Goal: Task Accomplishment & Management: Use online tool/utility

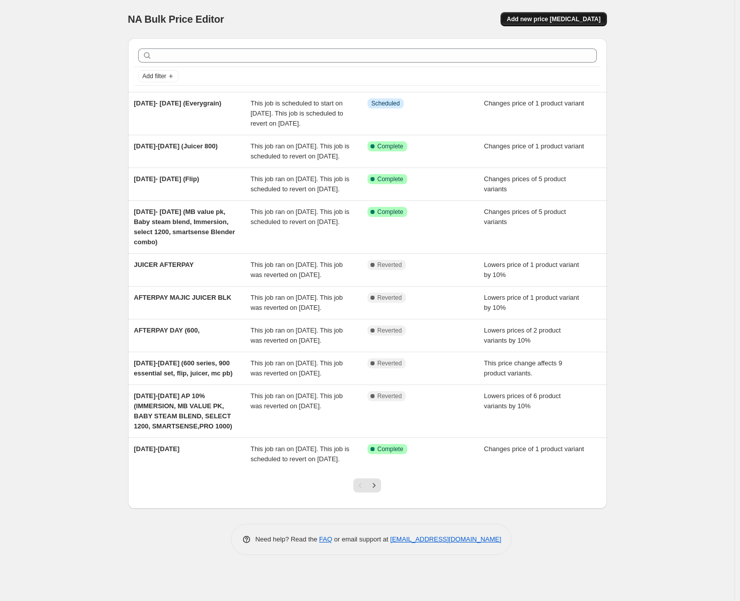
click at [585, 25] on button "Add new price [MEDICAL_DATA]" at bounding box center [554, 19] width 106 height 14
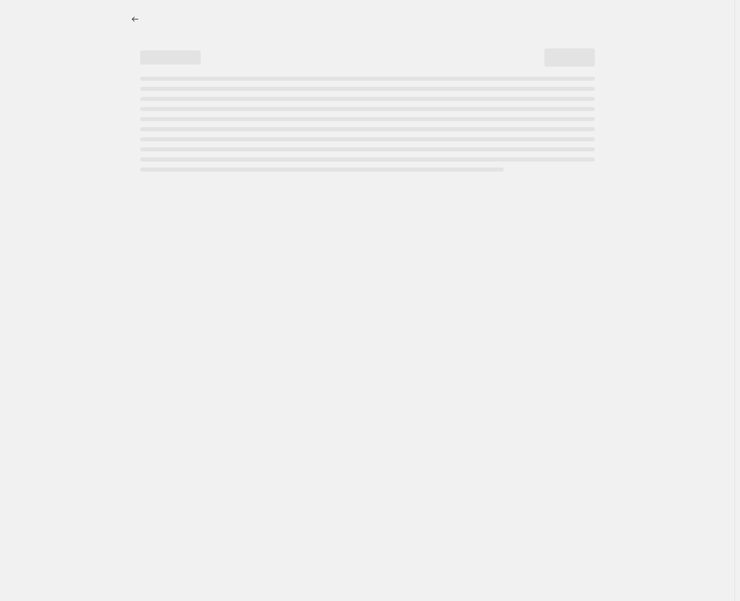
select select "percentage"
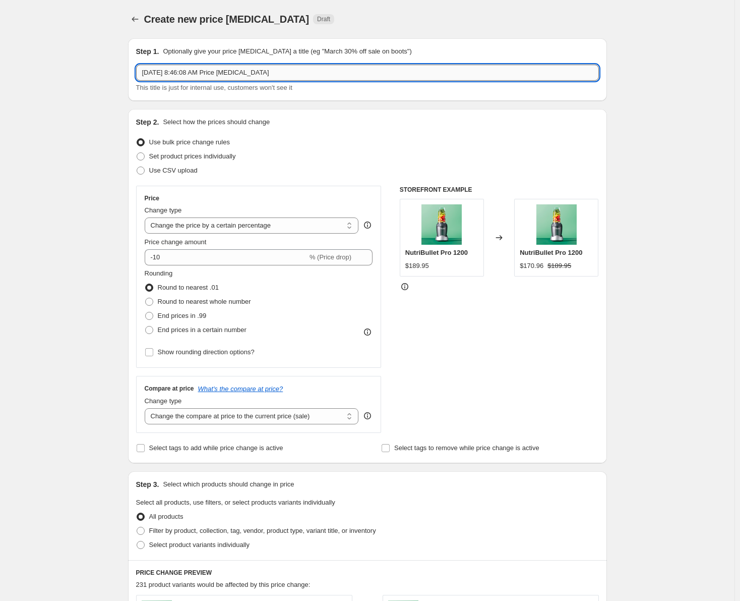
click at [303, 73] on input "[DATE] 8:46:08 AM Price [MEDICAL_DATA]" at bounding box center [367, 73] width 463 height 16
drag, startPoint x: 301, startPoint y: 75, endPoint x: 64, endPoint y: 85, distance: 237.8
click at [64, 85] on div "Create new price [MEDICAL_DATA]. This page is ready Create new price [MEDICAL_D…" at bounding box center [367, 504] width 735 height 1008
click at [207, 70] on input "[DATE]-" at bounding box center [367, 73] width 463 height 16
type input "[DATE]- [DATE] (SLOW JUICER)"
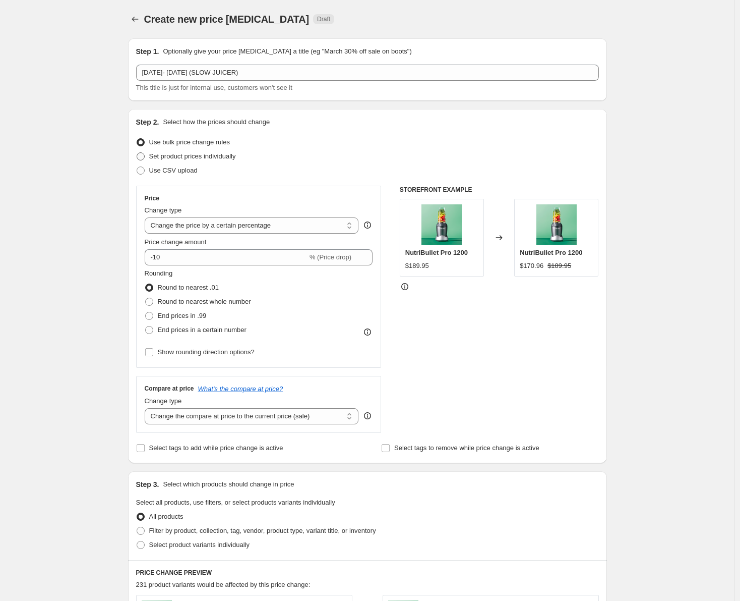
click at [145, 154] on span at bounding box center [141, 156] width 8 height 8
click at [137, 153] on input "Set product prices individually" at bounding box center [137, 152] width 1 height 1
radio input "true"
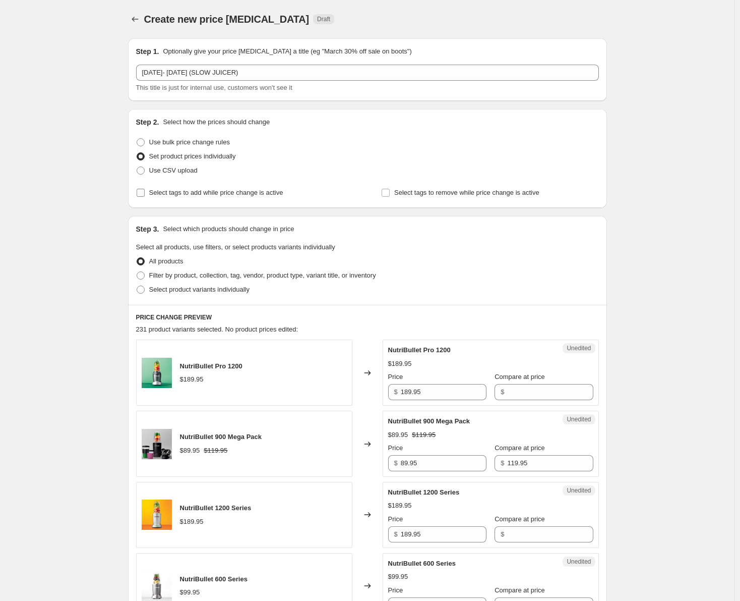
click at [145, 188] on span at bounding box center [140, 192] width 9 height 9
click at [145, 189] on input "Select tags to add while price change is active" at bounding box center [141, 193] width 8 height 8
checkbox input "true"
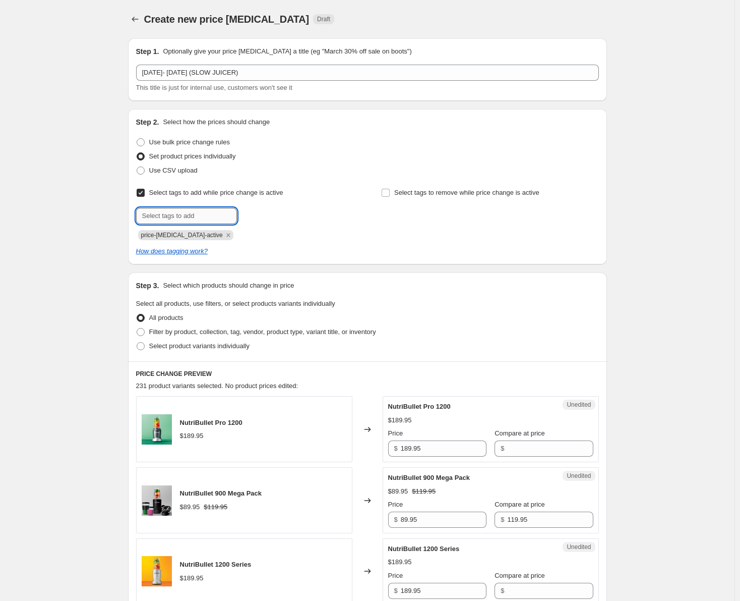
click at [187, 217] on input "text" at bounding box center [186, 216] width 101 height 16
type input "sale"
click at [257, 217] on b "Add" at bounding box center [252, 214] width 12 height 7
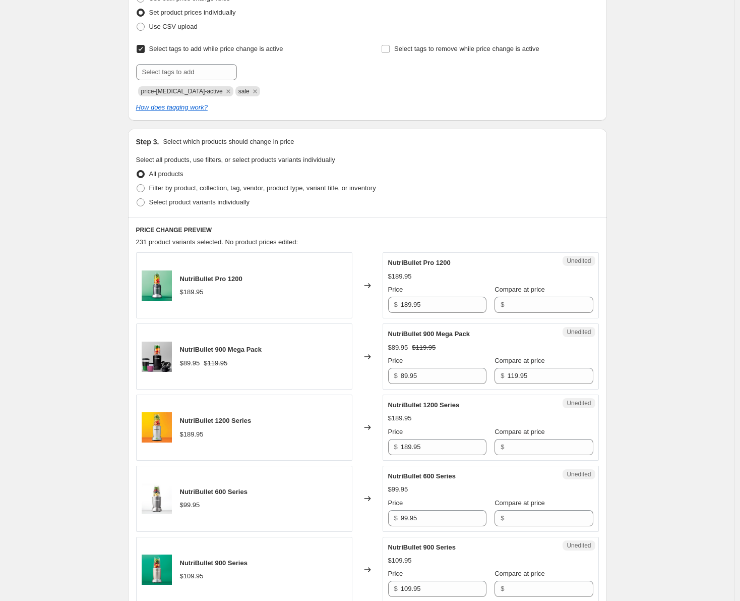
scroll to position [151, 0]
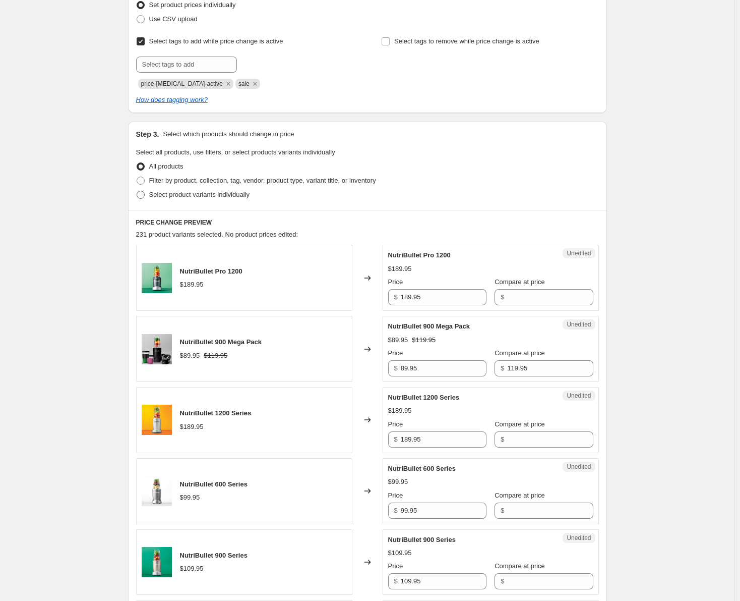
click at [143, 196] on span at bounding box center [141, 195] width 8 height 8
click at [137, 191] on input "Select product variants individually" at bounding box center [137, 191] width 1 height 1
radio input "true"
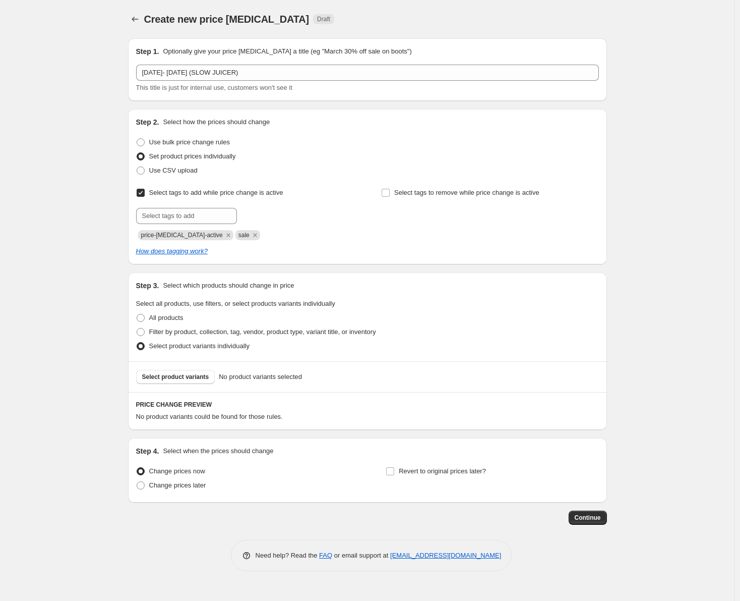
scroll to position [0, 0]
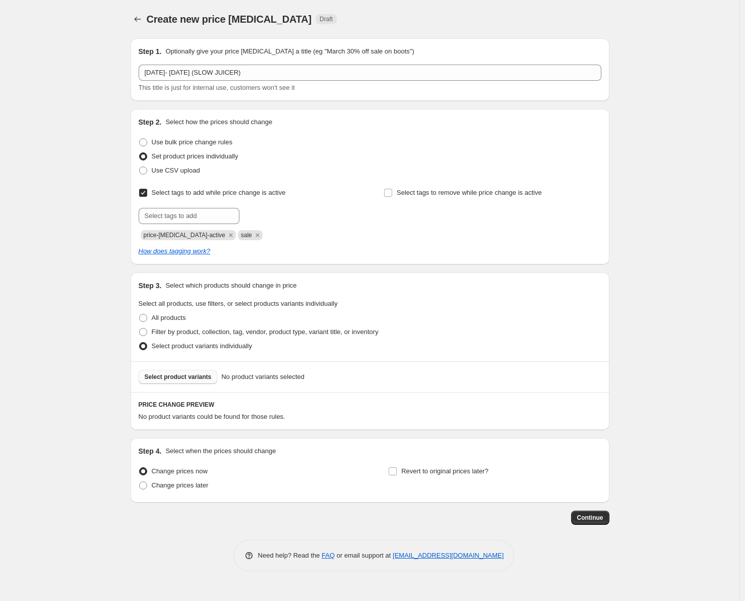
click at [169, 370] on button "Select product variants" at bounding box center [178, 377] width 79 height 14
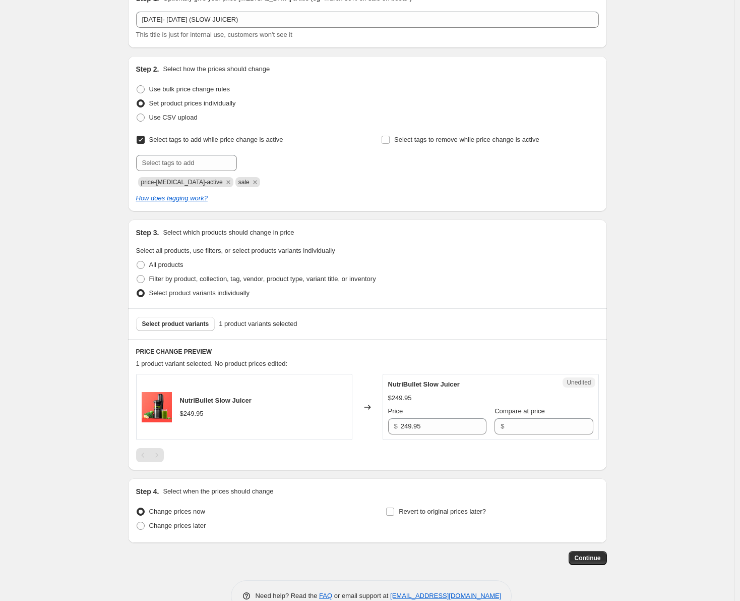
scroll to position [79, 0]
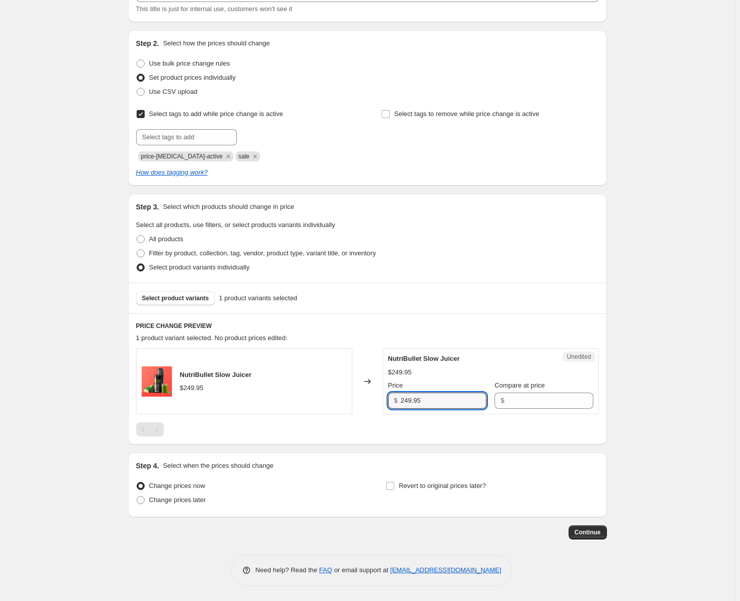
drag, startPoint x: 430, startPoint y: 398, endPoint x: 368, endPoint y: 402, distance: 62.1
click at [368, 402] on div "NutriBullet Slow Juicer $249.95 Changed to Unedited NutriBullet Slow Juicer $24…" at bounding box center [367, 381] width 463 height 66
click at [507, 399] on input "Compare at price" at bounding box center [550, 400] width 86 height 16
paste input "249.95"
type input "249.95"
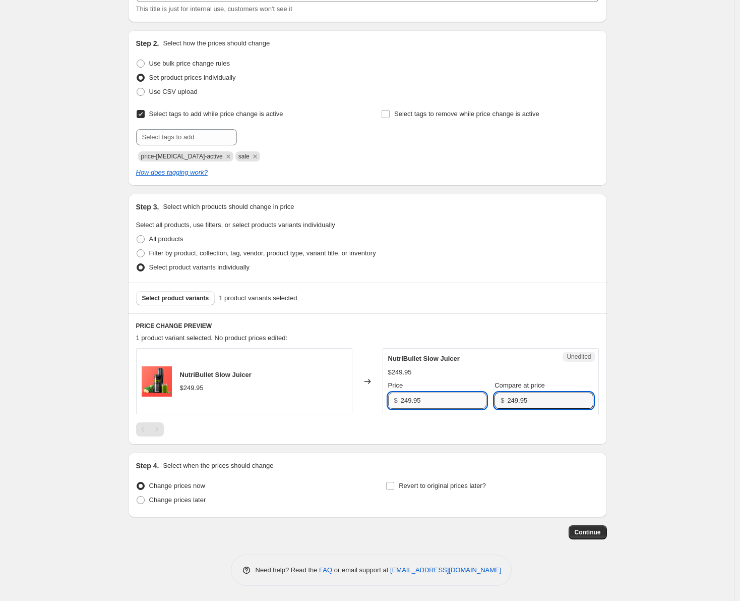
click at [412, 401] on input "249.95" at bounding box center [444, 400] width 86 height 16
type input "199.95"
click at [326, 424] on div at bounding box center [367, 429] width 463 height 14
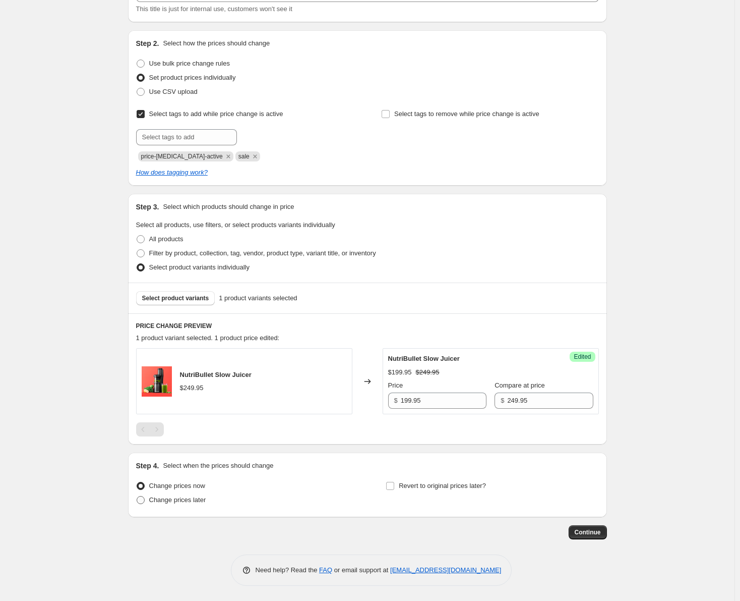
click at [140, 499] on span at bounding box center [141, 500] width 8 height 8
click at [137, 496] on input "Change prices later" at bounding box center [137, 496] width 1 height 1
radio input "true"
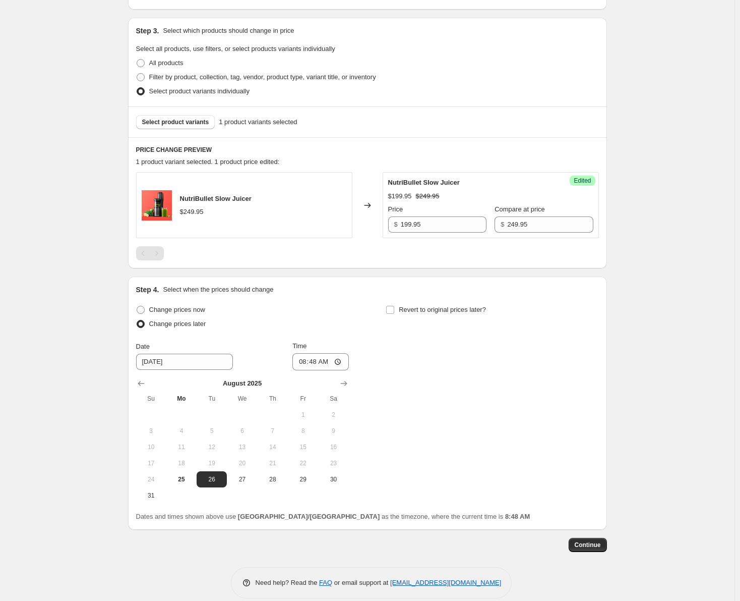
scroll to position [267, 0]
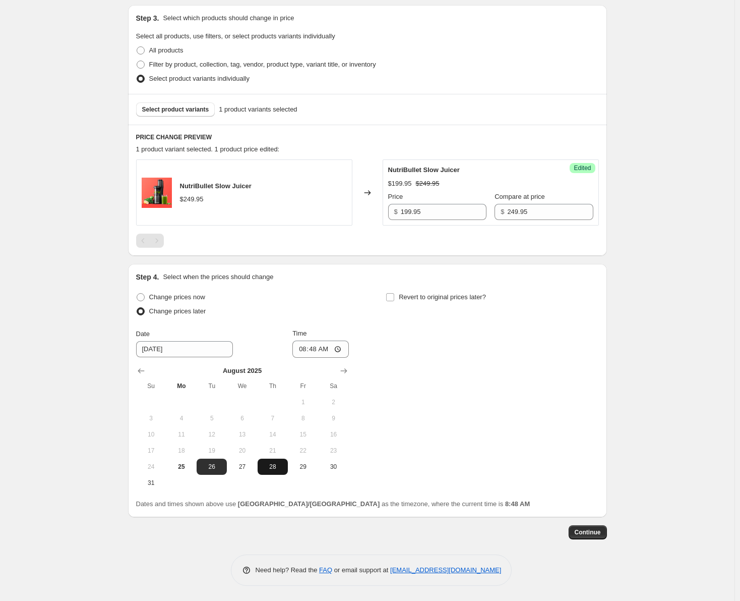
click at [269, 467] on span "28" at bounding box center [273, 467] width 22 height 8
type input "[DATE]"
click at [326, 345] on input "08:48" at bounding box center [321, 348] width 56 height 17
click at [306, 352] on input "08:48" at bounding box center [321, 348] width 56 height 17
click at [306, 352] on input "11:59" at bounding box center [321, 348] width 56 height 17
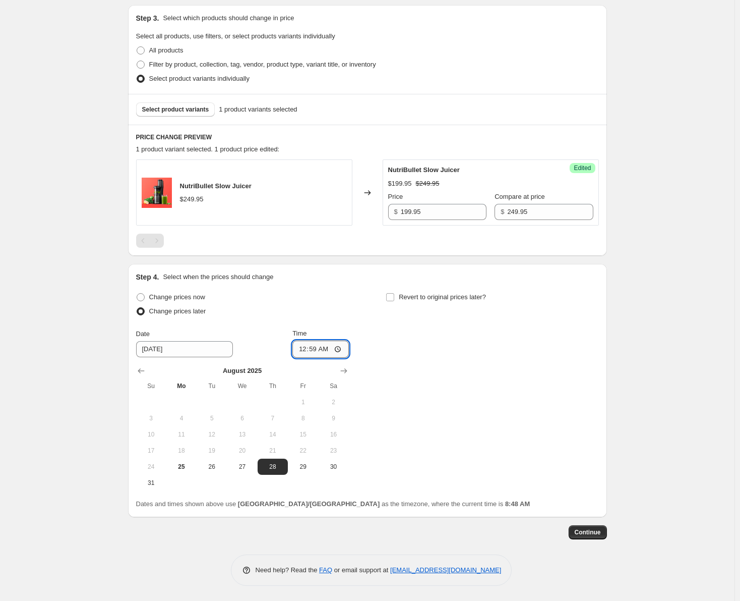
type input "00:00"
click at [392, 298] on input "Revert to original prices later?" at bounding box center [390, 297] width 8 height 8
checkbox input "true"
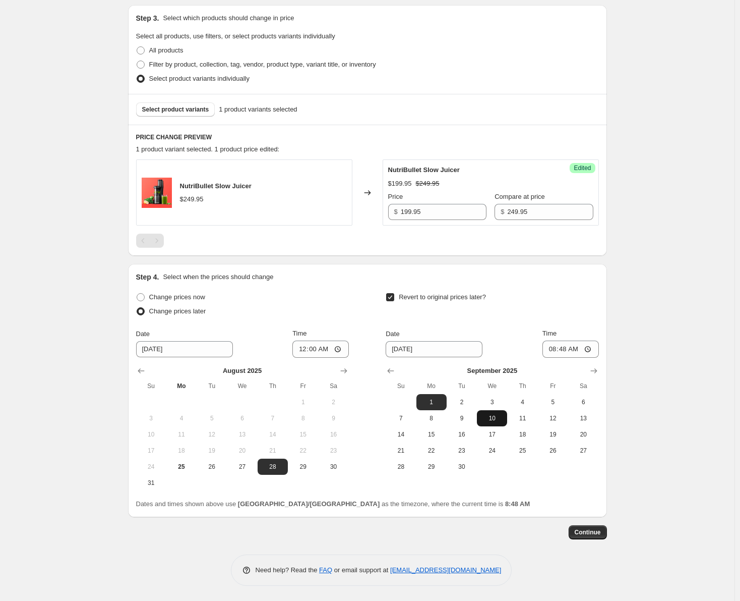
click at [489, 413] on button "10" at bounding box center [492, 418] width 30 height 16
type input "[DATE]"
click at [565, 353] on input "08:48" at bounding box center [571, 348] width 56 height 17
click at [556, 351] on input "08:48" at bounding box center [571, 348] width 56 height 17
type input "23:59"
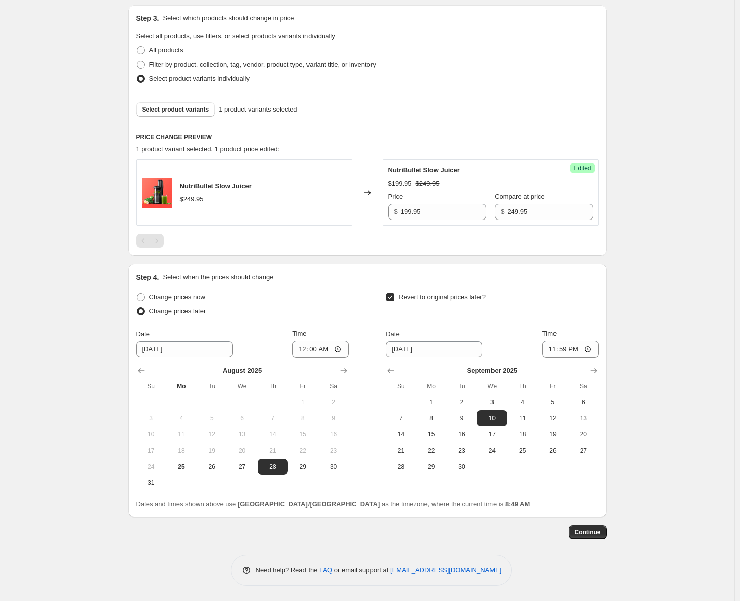
click at [519, 303] on div "Revert to original prices later?" at bounding box center [492, 305] width 213 height 30
click at [595, 533] on span "Continue" at bounding box center [588, 532] width 26 height 8
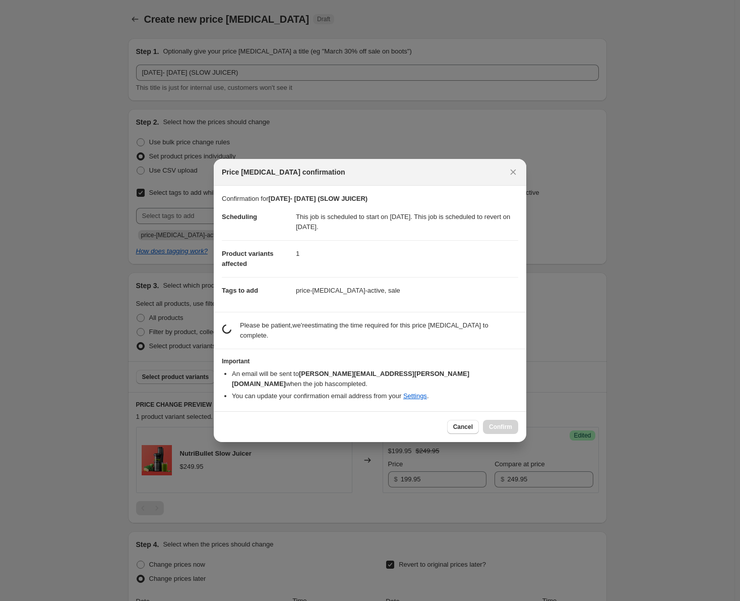
scroll to position [0, 0]
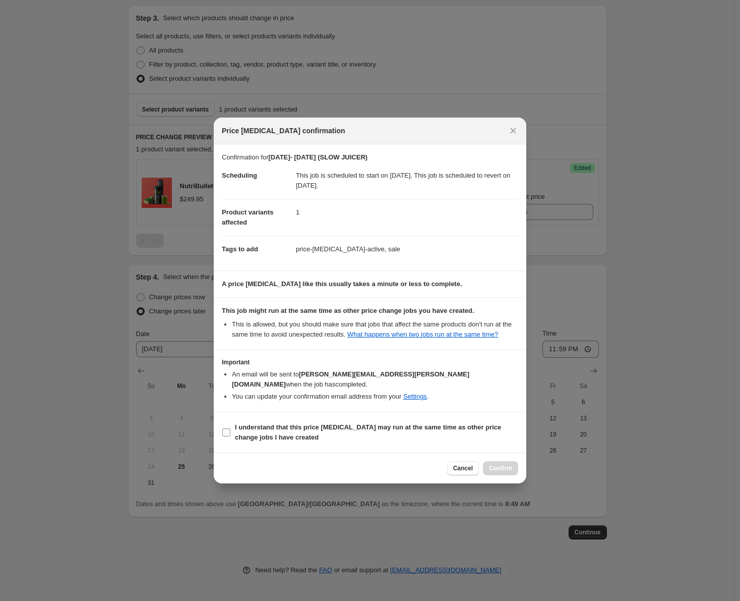
click at [226, 428] on input "I understand that this price [MEDICAL_DATA] may run at the same time as other p…" at bounding box center [226, 432] width 8 height 8
checkbox input "true"
click at [498, 464] on span "Confirm" at bounding box center [500, 468] width 23 height 8
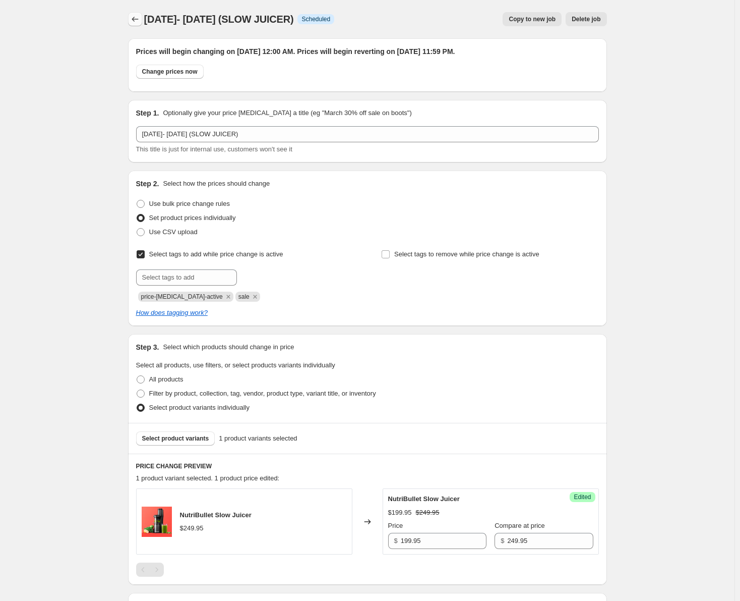
click at [140, 21] on icon "Price change jobs" at bounding box center [135, 19] width 10 height 10
